Goal: Transaction & Acquisition: Purchase product/service

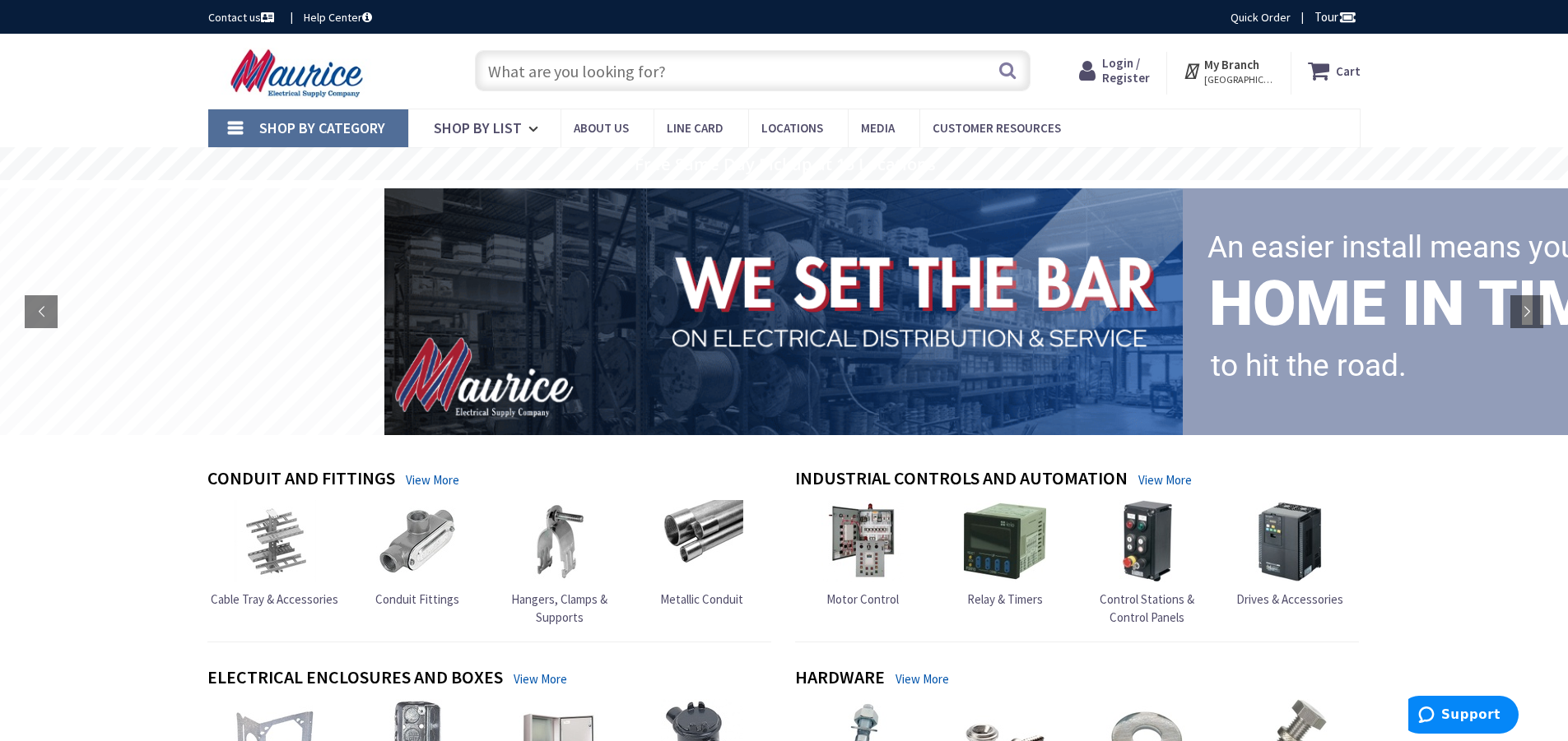
click at [1123, 65] on span "Login / Register" at bounding box center [1125, 70] width 47 height 31
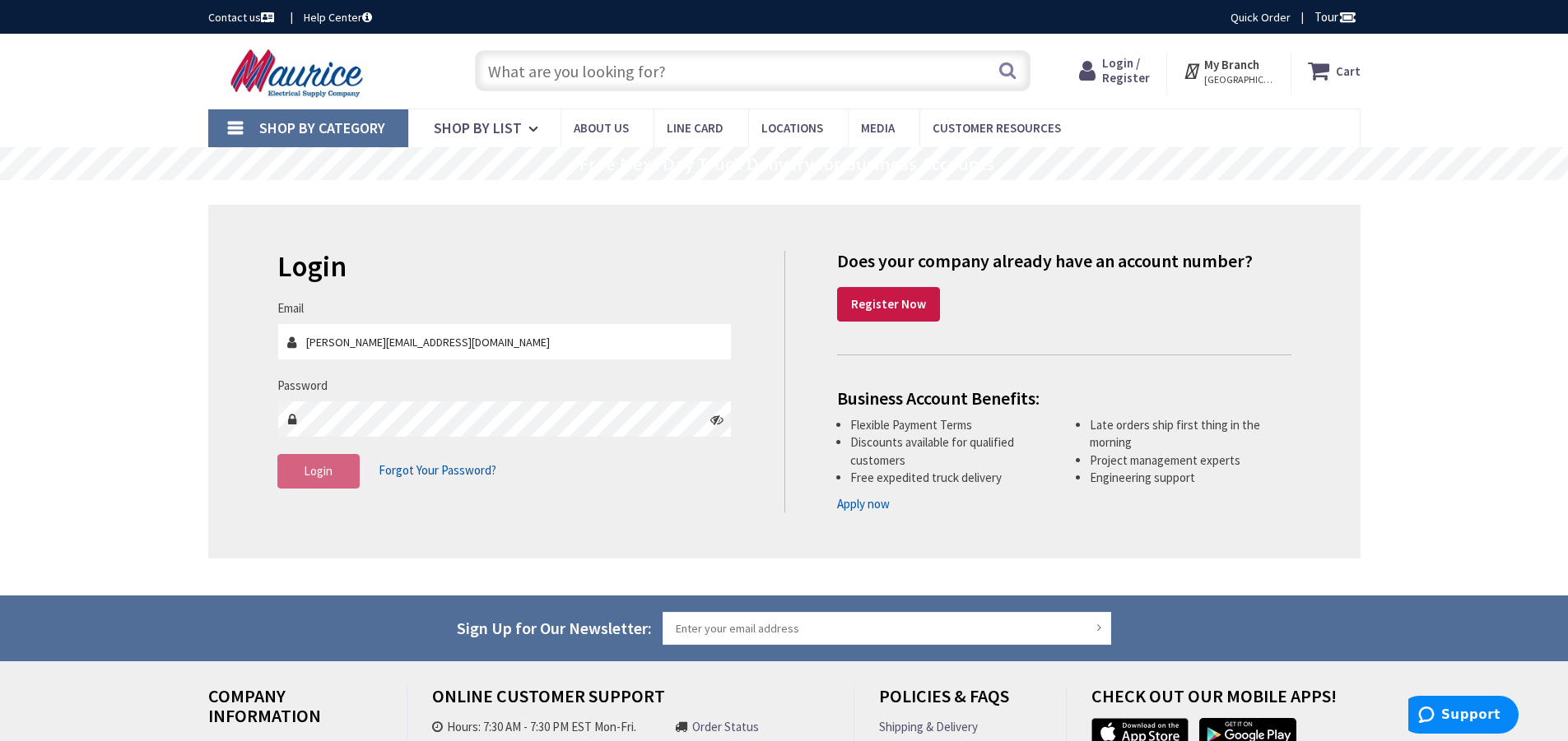
type input "[PERSON_NAME][EMAIL_ADDRESS][DOMAIN_NAME]"
click at [324, 474] on span "Login" at bounding box center [318, 471] width 29 height 16
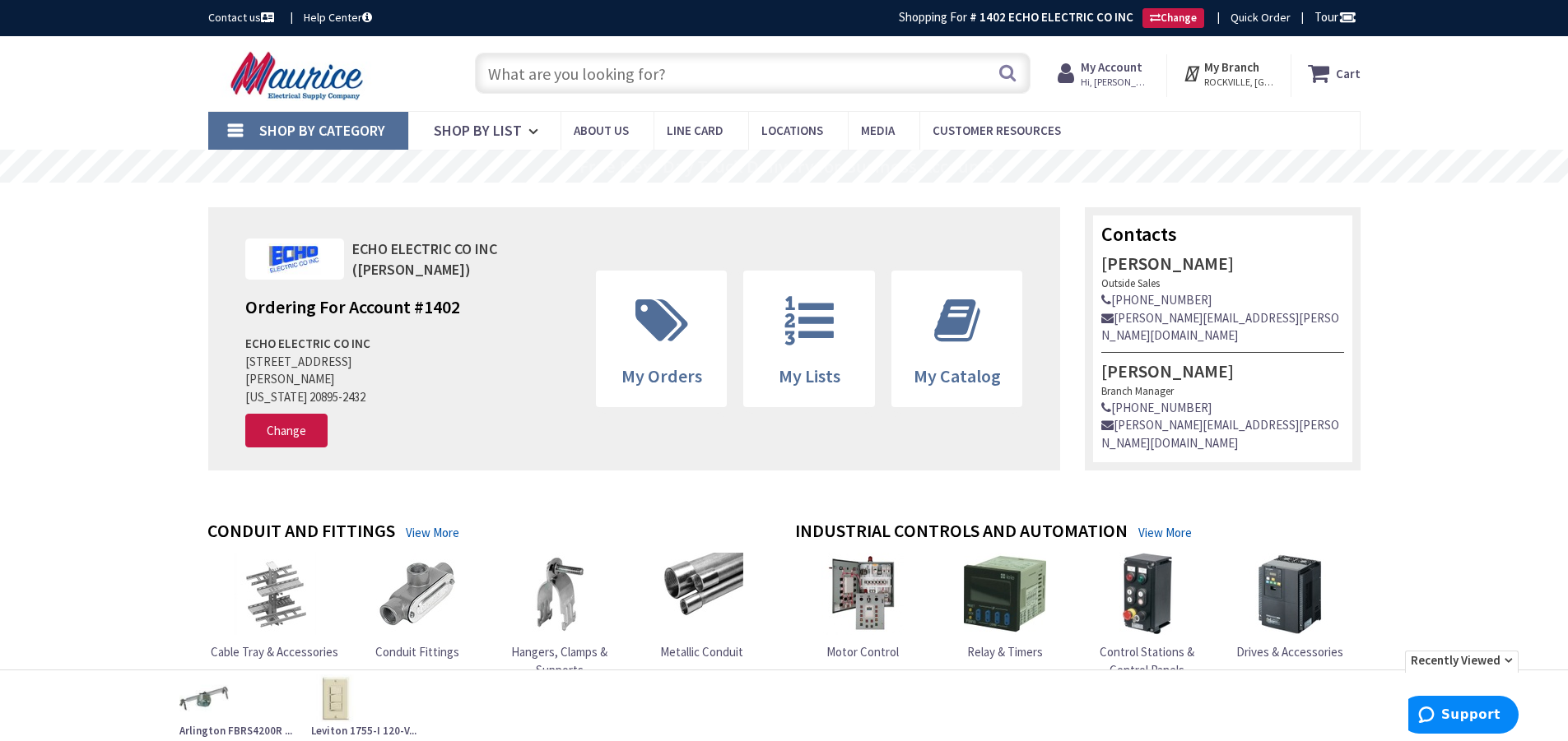
click at [732, 78] on input "text" at bounding box center [752, 74] width 555 height 41
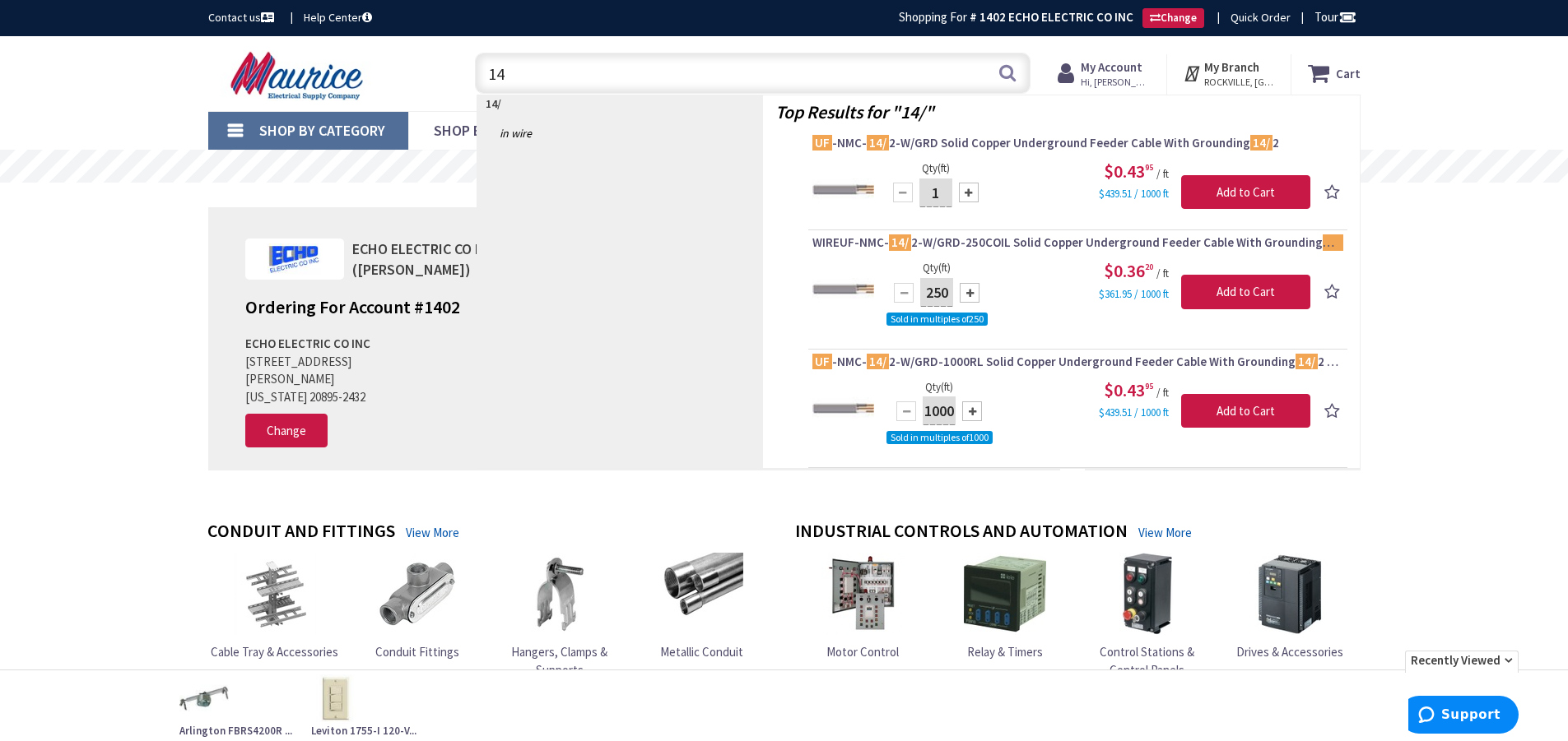
type input "1"
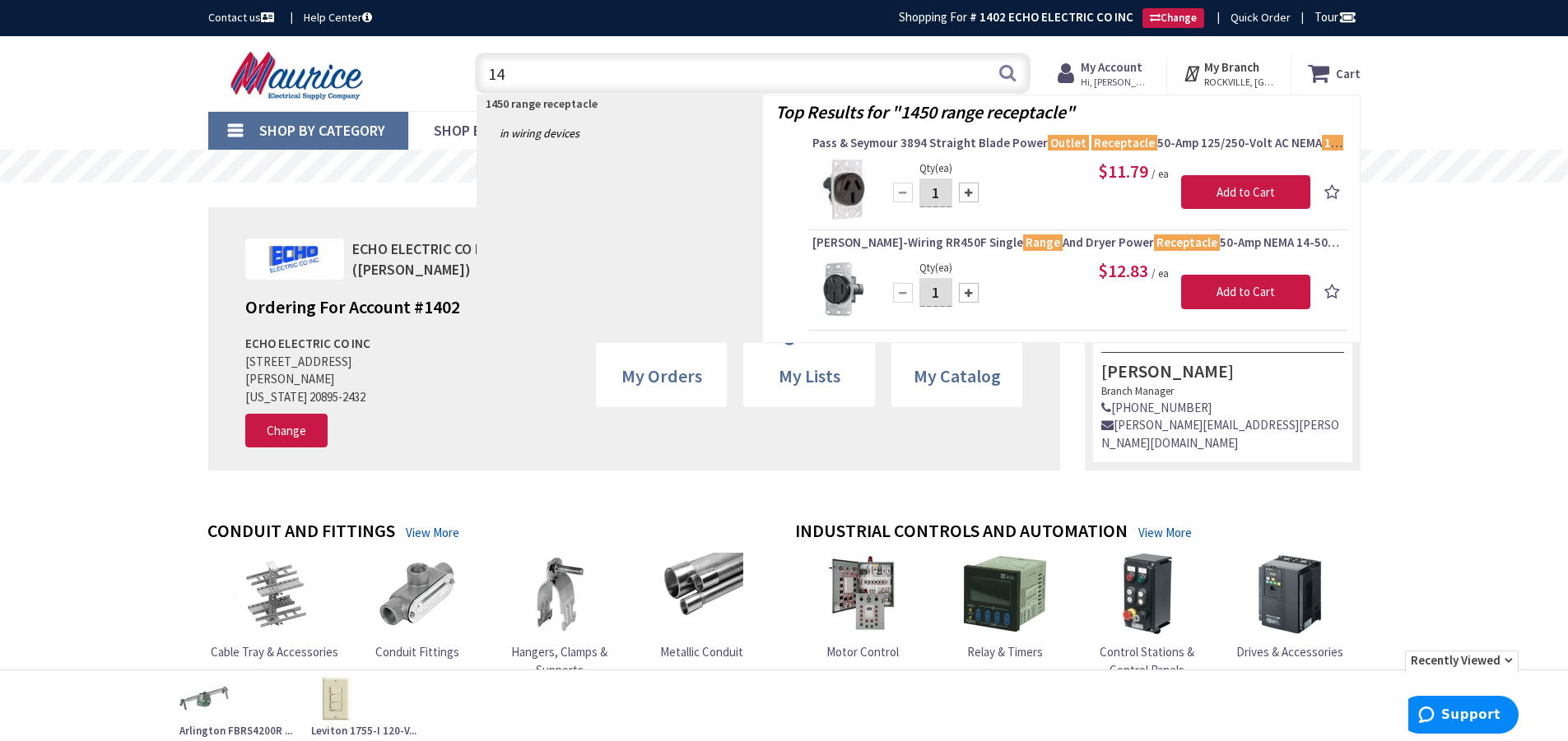
type input "1"
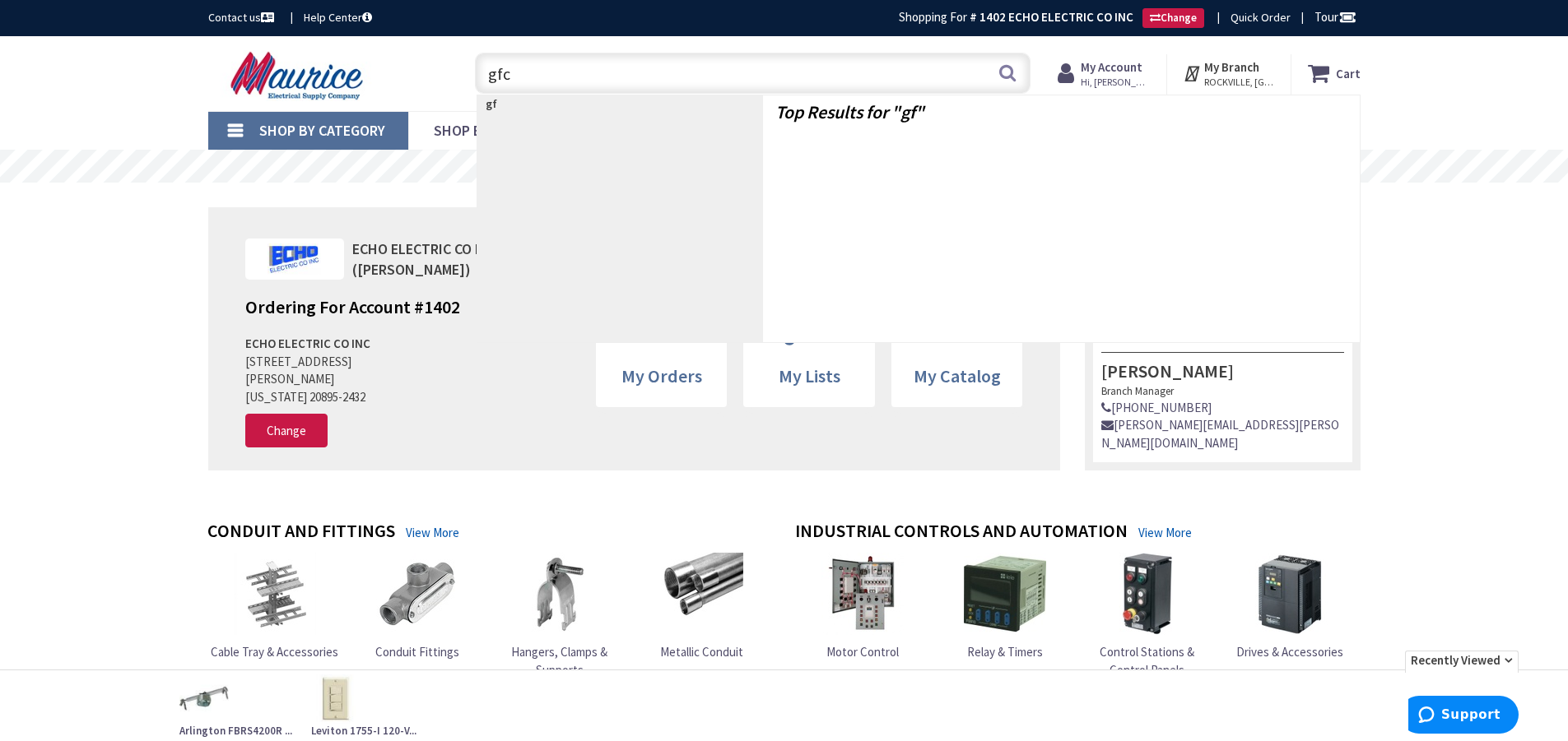
type input "gfci"
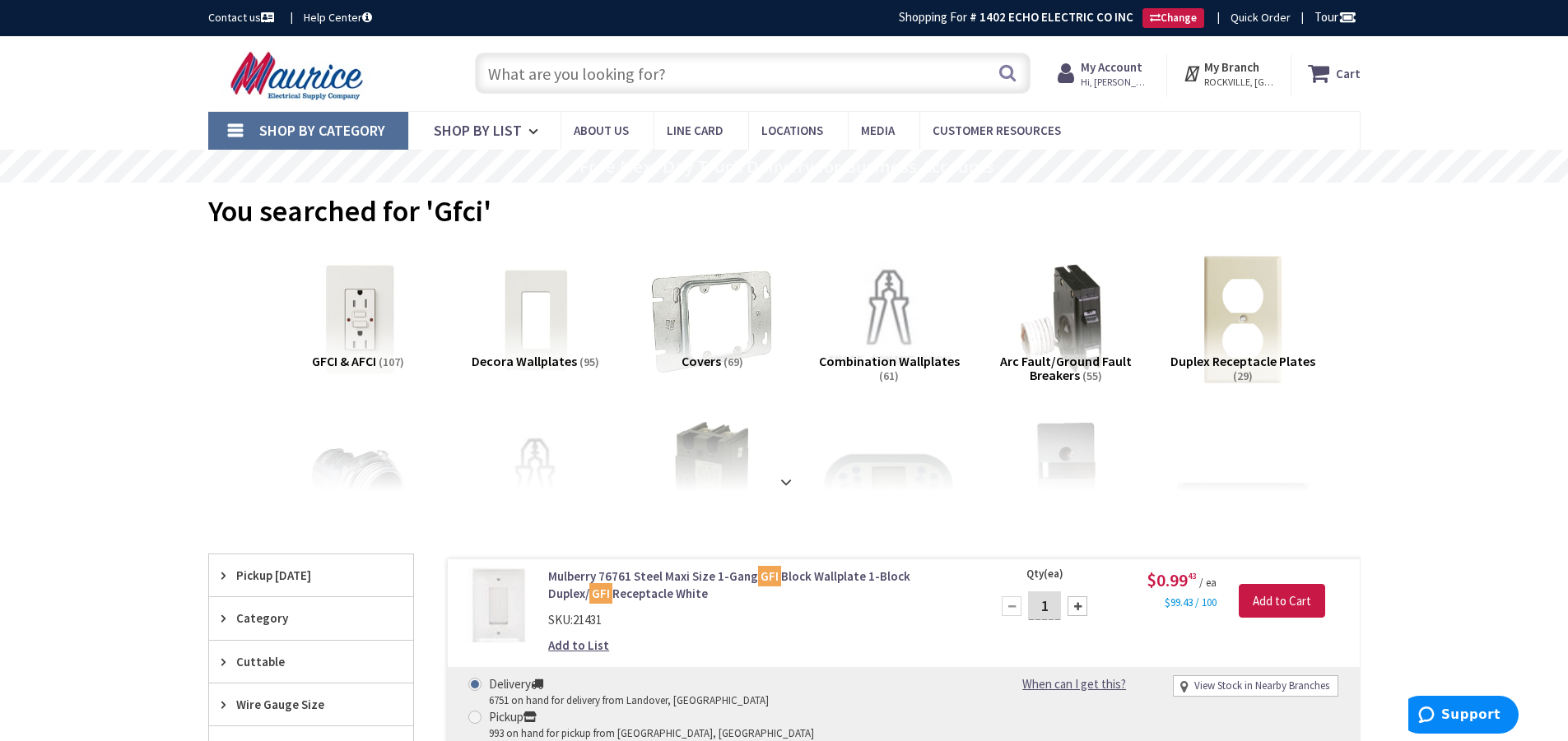
click at [672, 77] on input "text" at bounding box center [752, 74] width 555 height 41
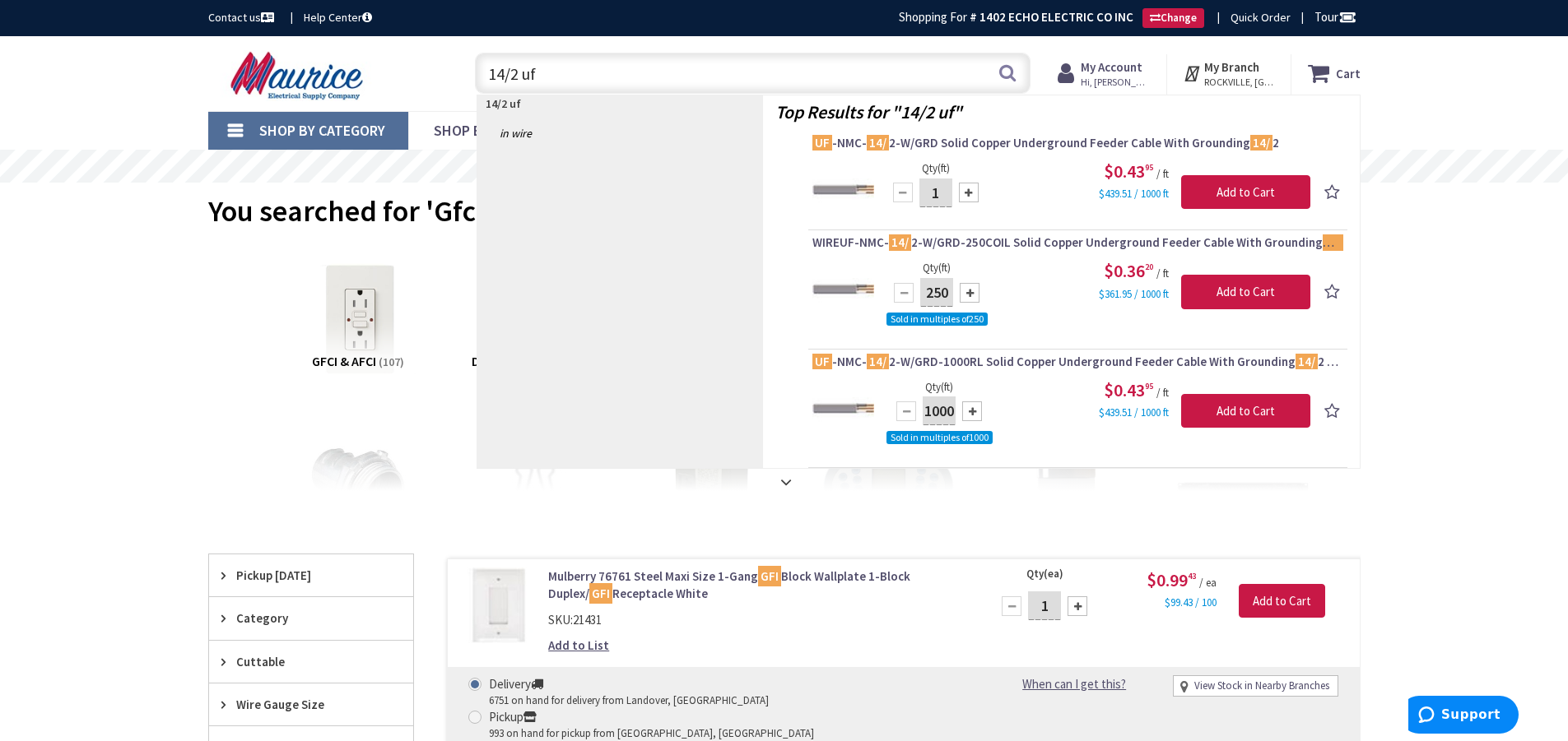
type input "14/2 uf"
